Goal: Find specific page/section: Find specific page/section

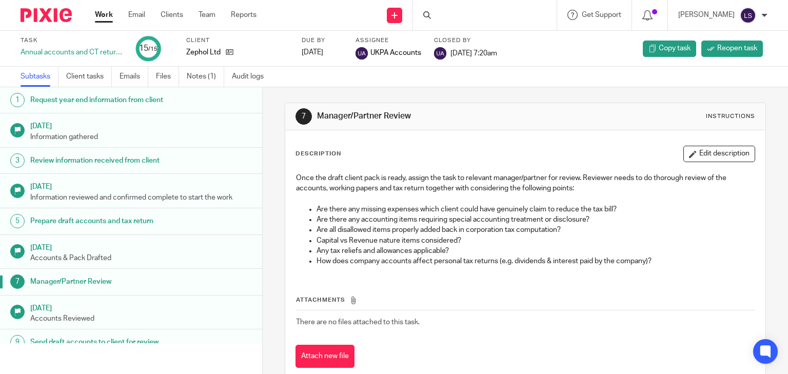
click at [484, 12] on div at bounding box center [485, 15] width 144 height 30
click at [468, 23] on div at bounding box center [485, 15] width 144 height 30
click at [446, 13] on input "Search" at bounding box center [480, 16] width 92 height 9
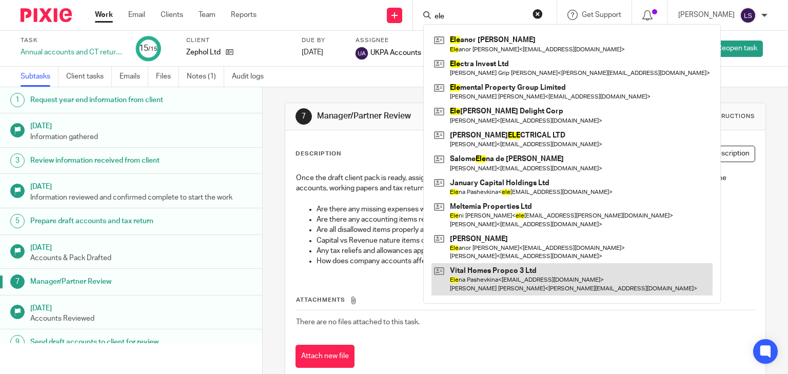
type input "ele"
click at [482, 282] on link at bounding box center [571, 279] width 281 height 32
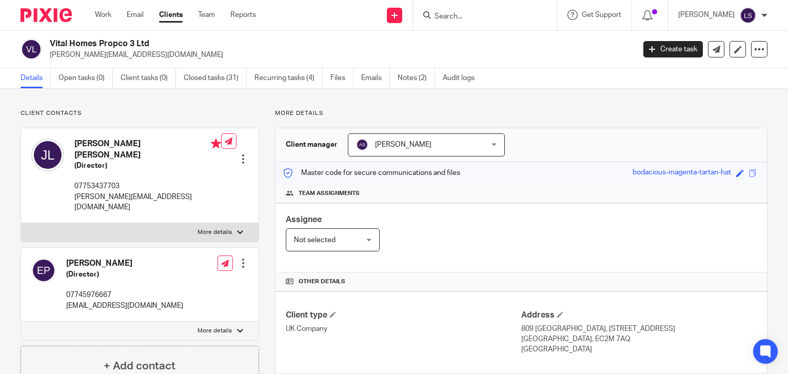
click at [454, 18] on input "Search" at bounding box center [480, 16] width 92 height 9
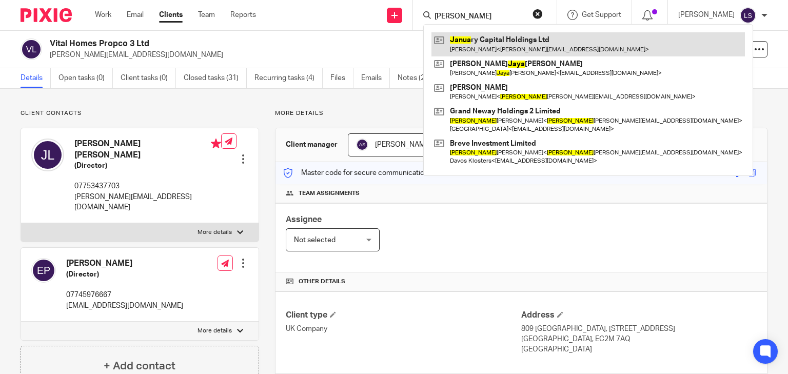
type input "[PERSON_NAME]"
click at [482, 32] on link at bounding box center [587, 44] width 313 height 24
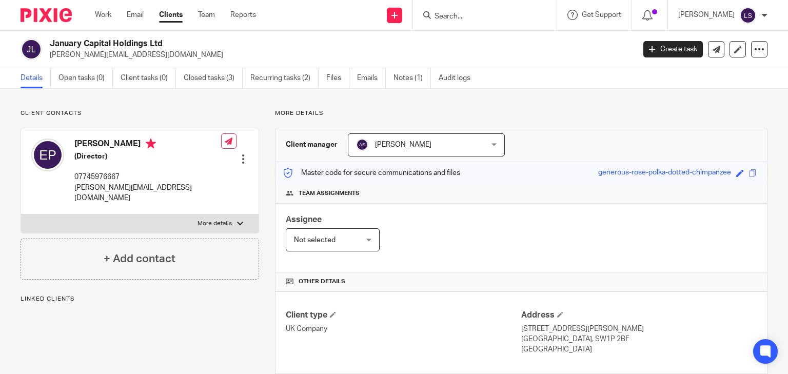
drag, startPoint x: 175, startPoint y: 46, endPoint x: 47, endPoint y: 49, distance: 127.8
click at [47, 49] on div "January Capital Holdings Ltd elena_pashevkina@hotmail.co.uk" at bounding box center [324, 49] width 607 height 22
copy h2 "January Capital Holdings Ltd"
click at [115, 108] on div "Client contacts Elena Pashevkina (Director) 07745976667 elena_pashevkina@hotmai…" at bounding box center [394, 352] width 788 height 526
